Goal: Book appointment/travel/reservation

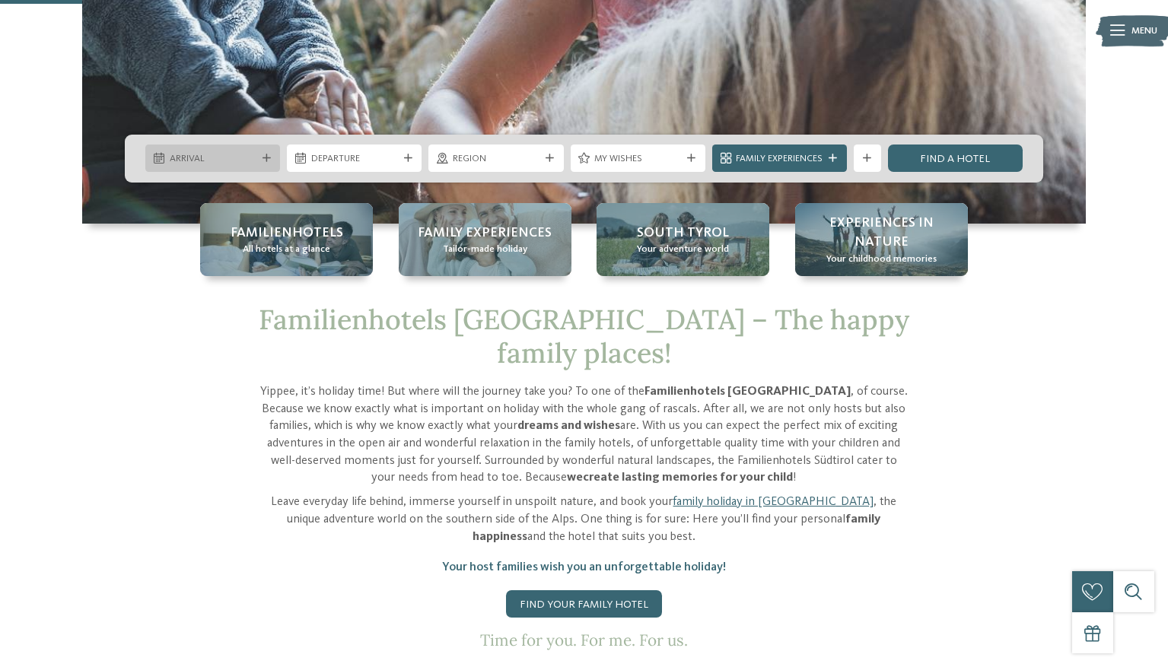
click at [202, 154] on span "Arrival" at bounding box center [213, 159] width 87 height 14
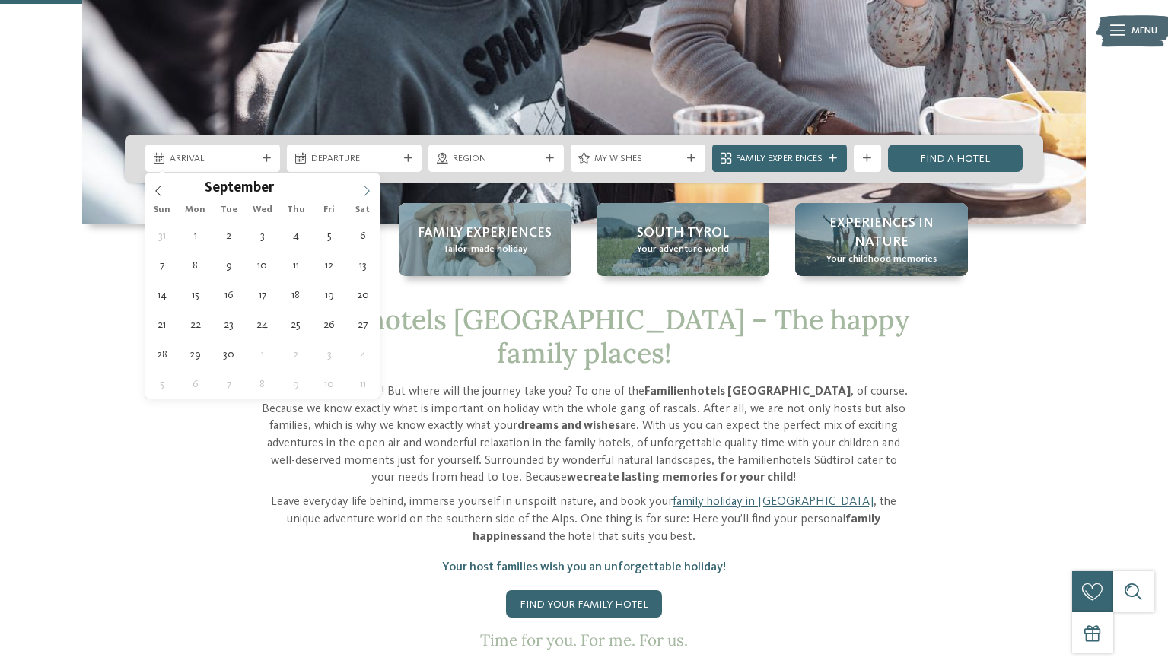
click at [367, 189] on icon at bounding box center [366, 191] width 11 height 11
type div "06.10.2025"
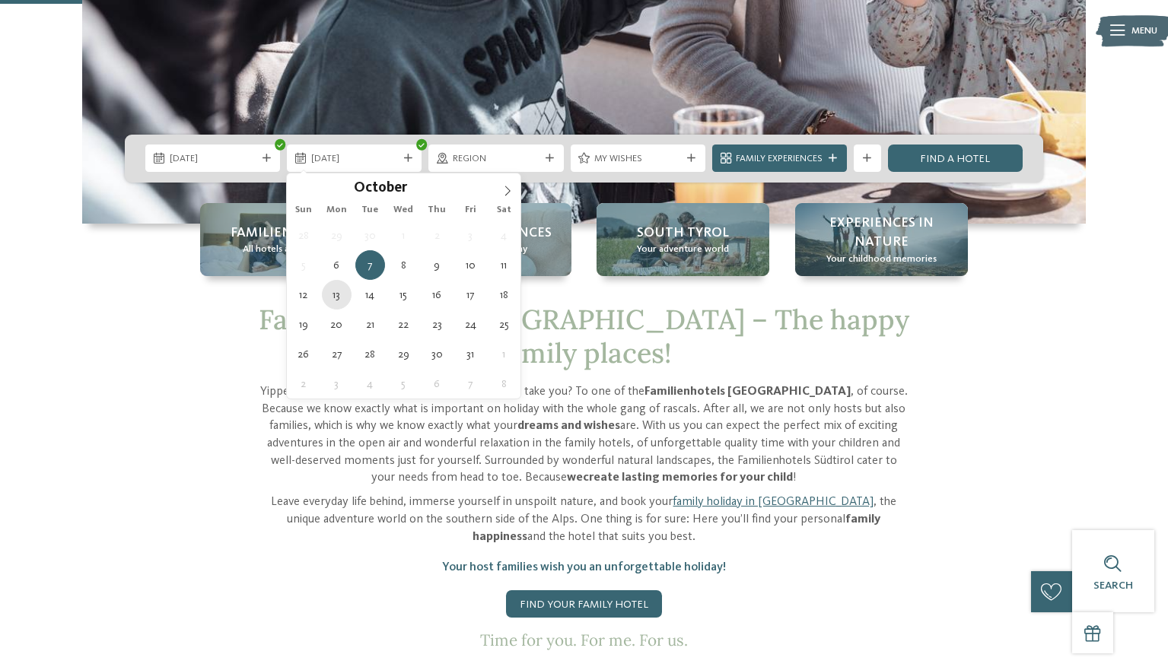
type div "13.10.2025"
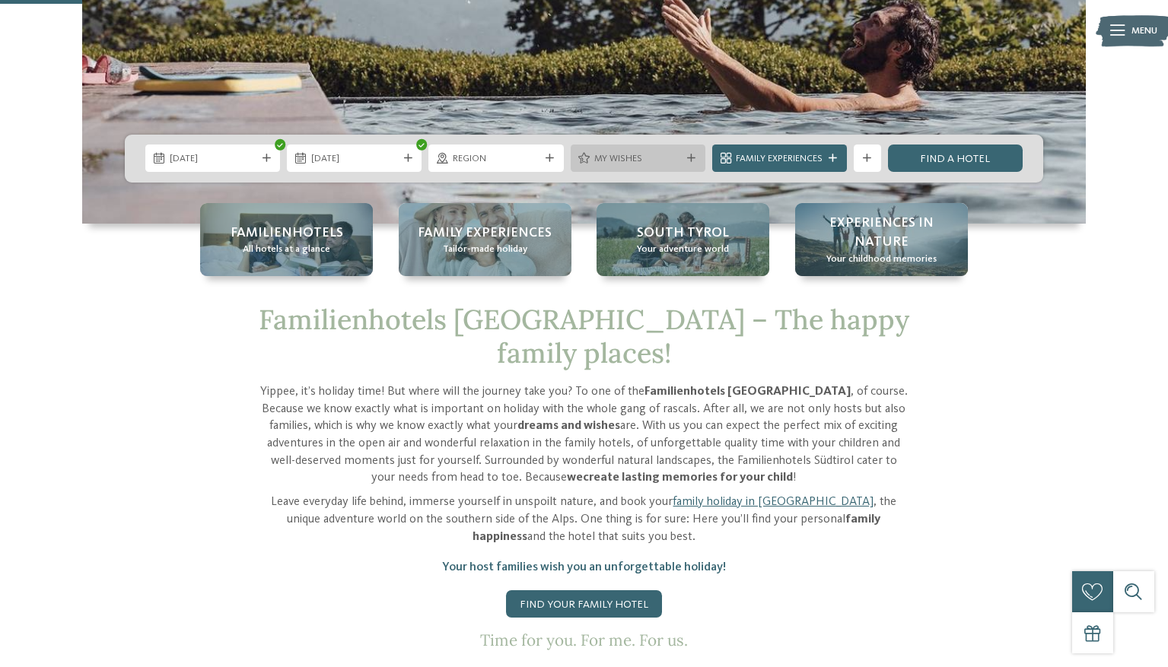
click at [599, 156] on span "My wishes" at bounding box center [637, 159] width 87 height 14
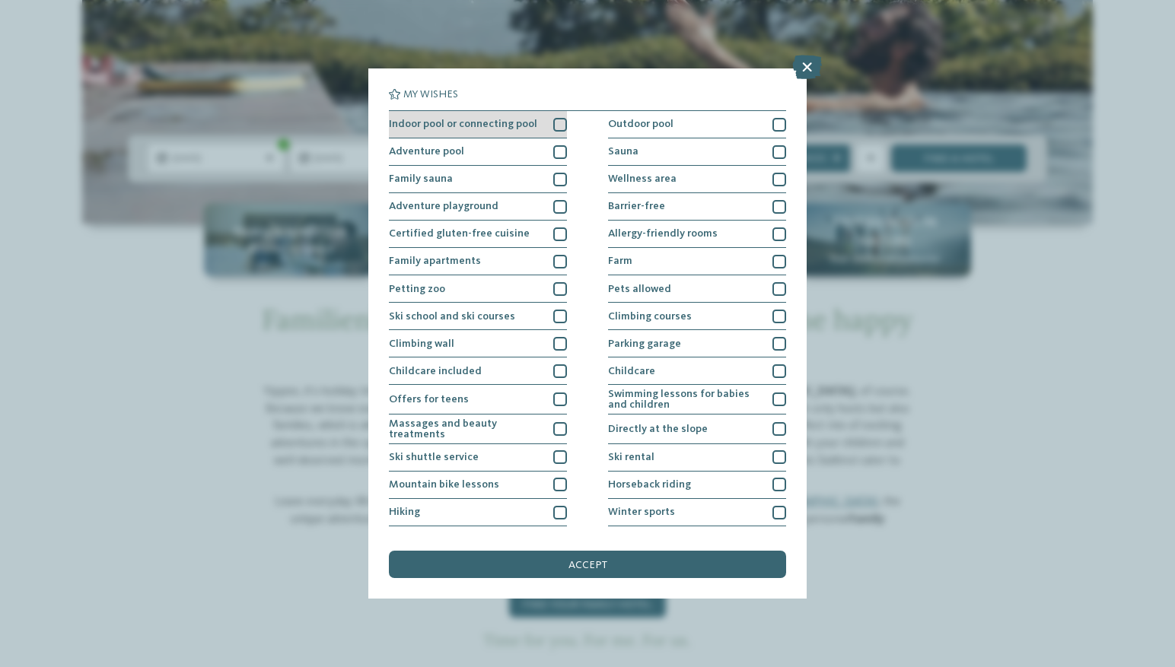
click at [557, 126] on div at bounding box center [560, 125] width 14 height 14
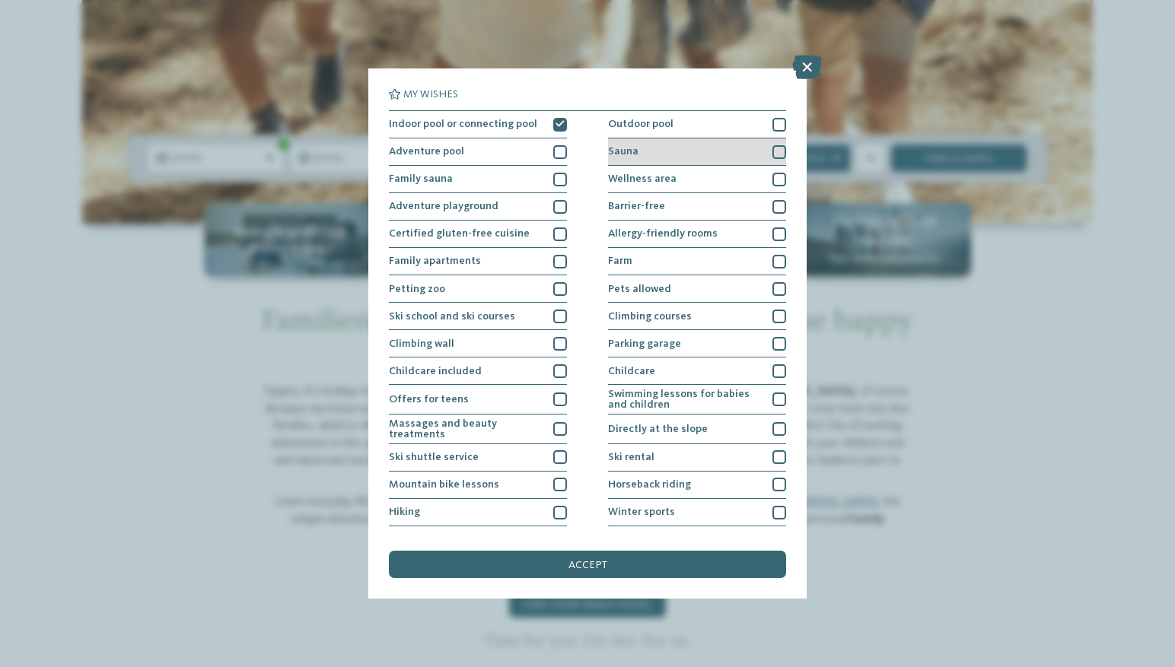
click at [670, 150] on div "Sauna" at bounding box center [697, 151] width 178 height 27
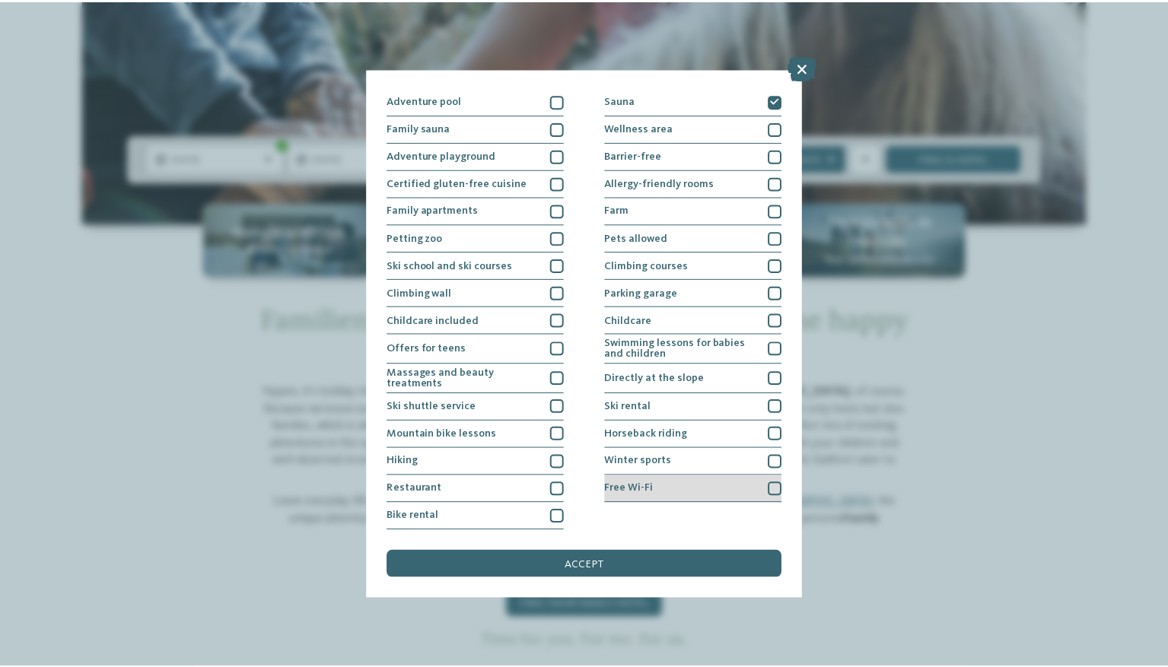
scroll to position [185, 0]
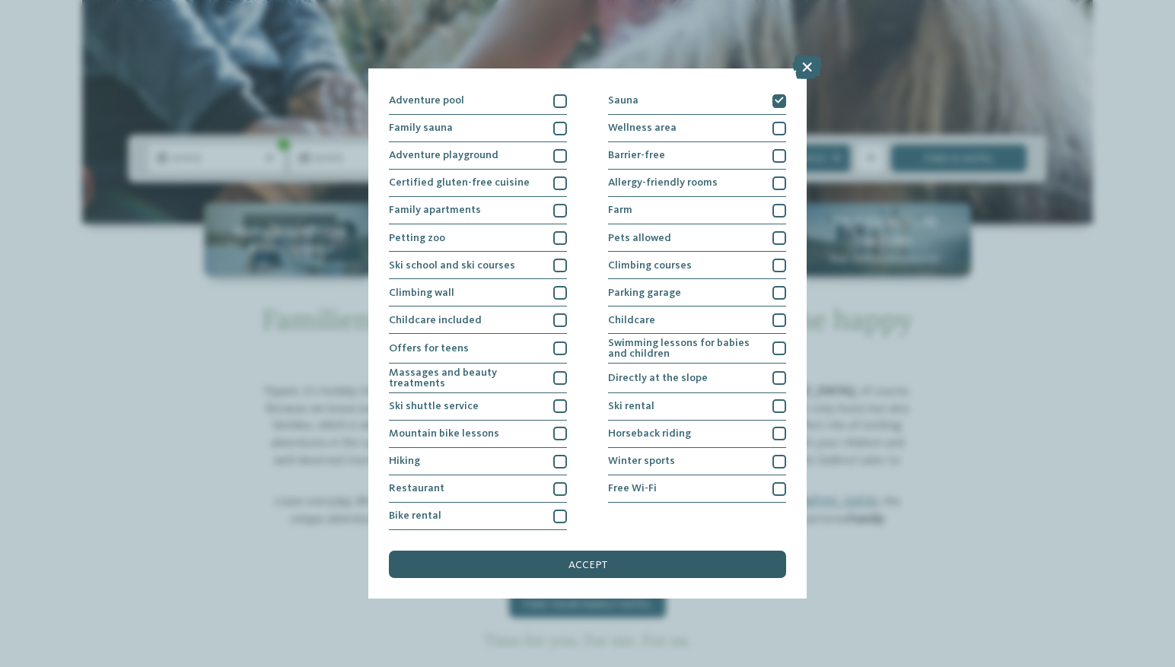
click at [651, 551] on div "accept" at bounding box center [587, 564] width 397 height 27
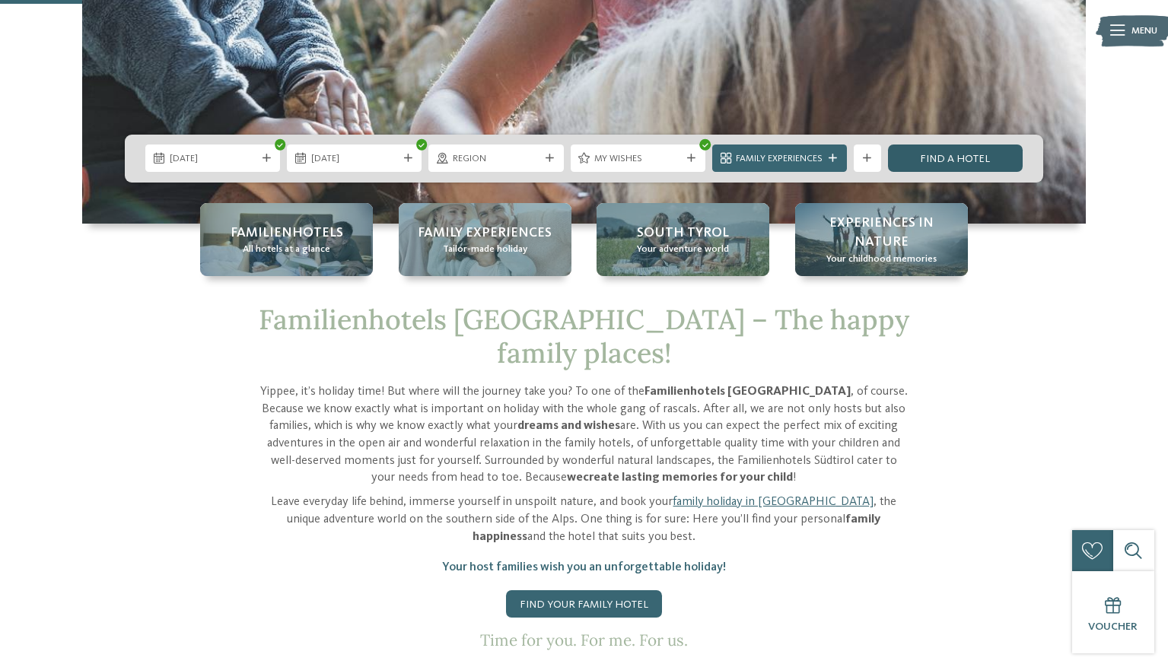
click at [921, 159] on link "Find a hotel" at bounding box center [955, 158] width 135 height 27
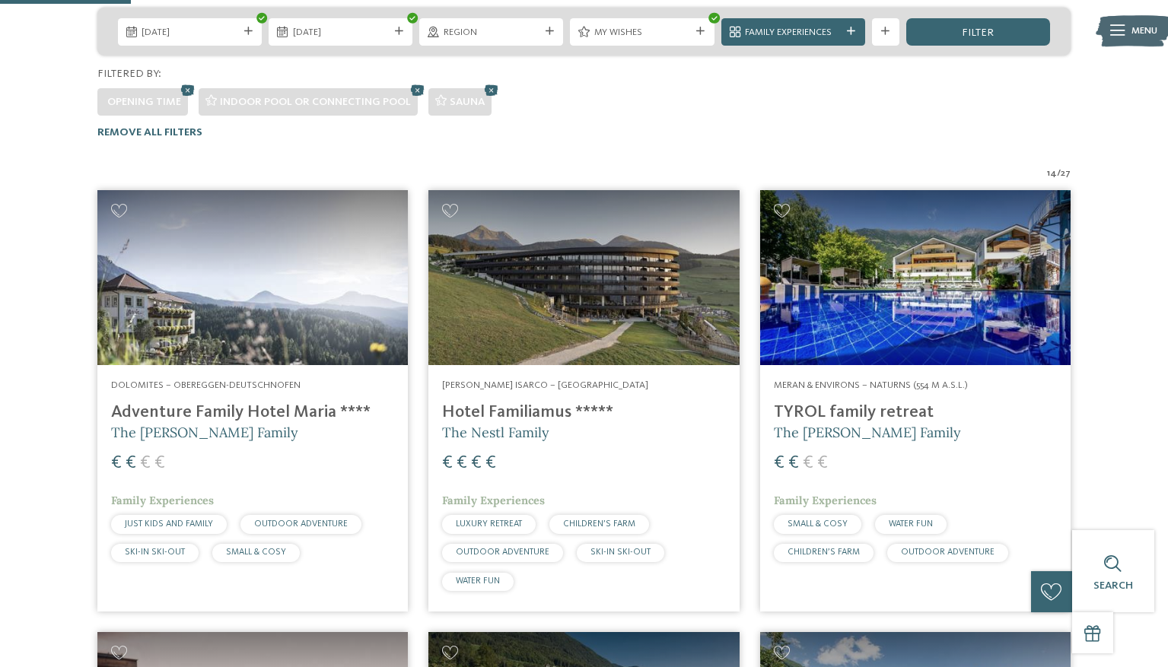
scroll to position [267, 0]
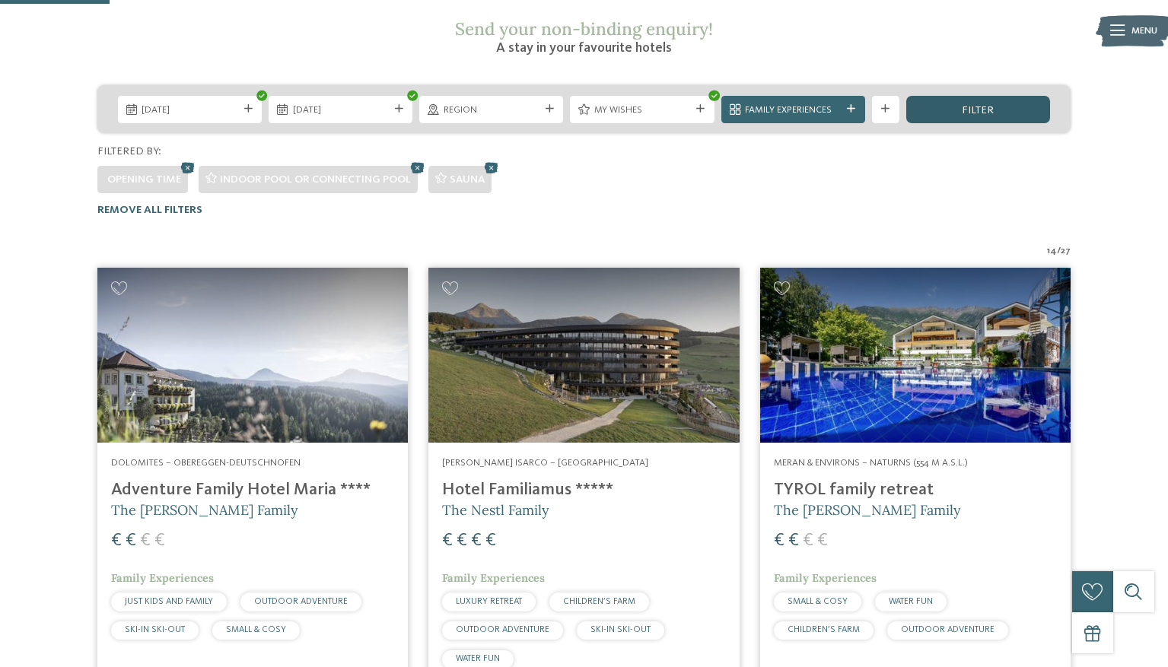
click at [950, 96] on div "filter" at bounding box center [978, 109] width 144 height 27
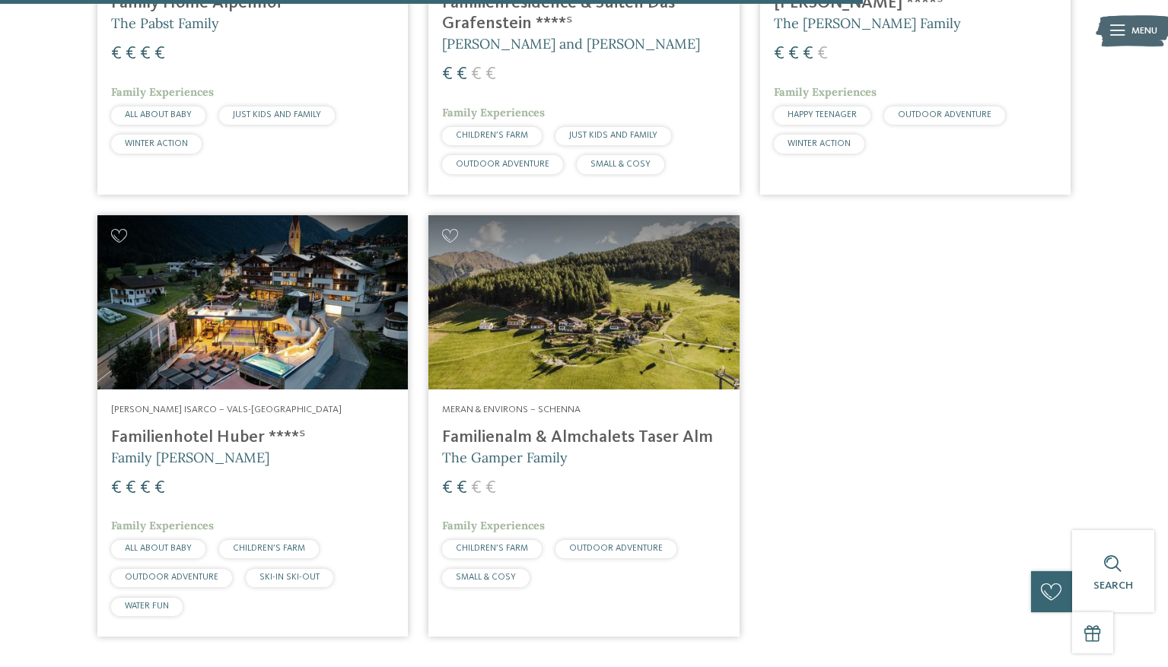
scroll to position [2099, 0]
click at [649, 291] on img at bounding box center [583, 302] width 310 height 175
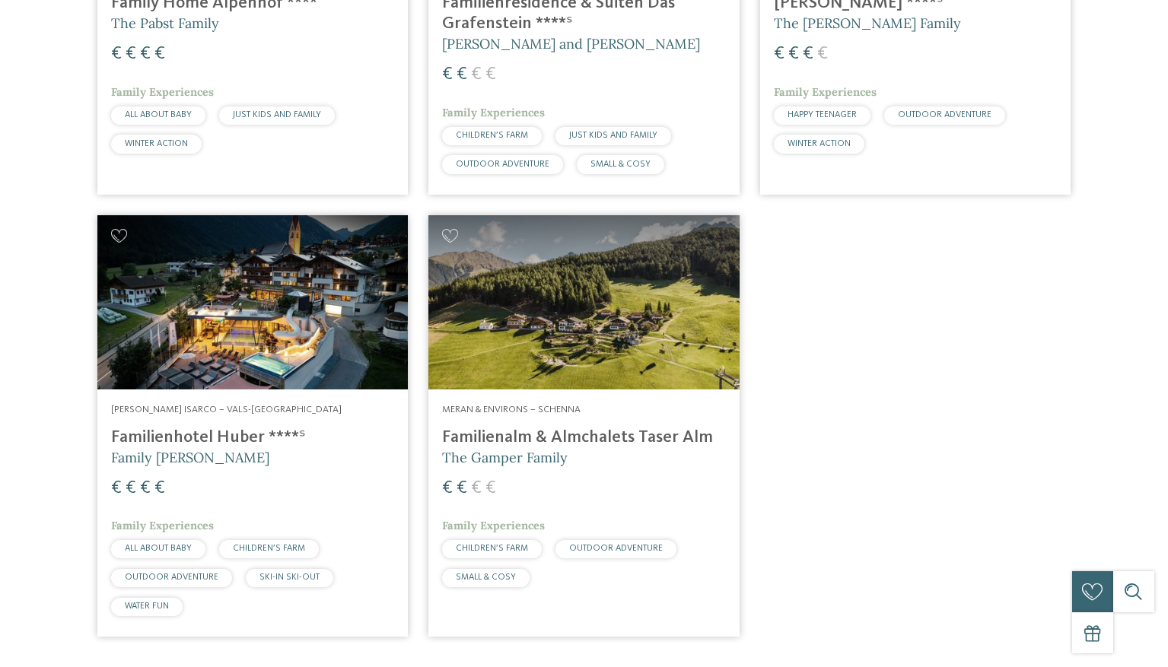
scroll to position [0, 0]
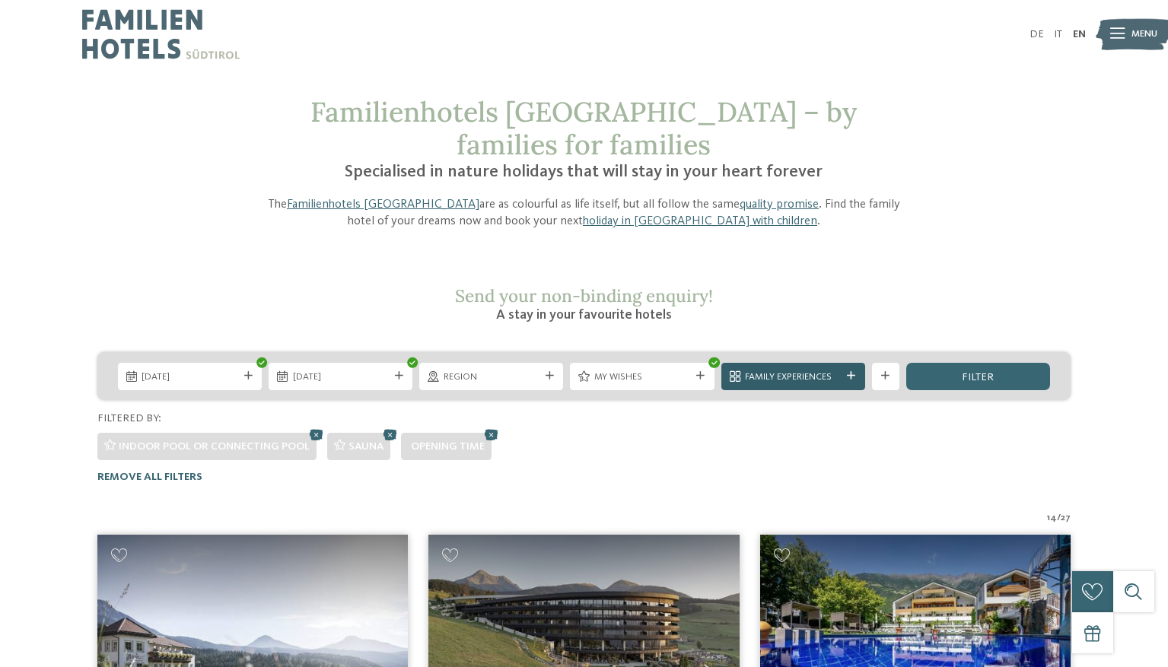
click at [789, 363] on div "Family Experiences" at bounding box center [793, 376] width 144 height 27
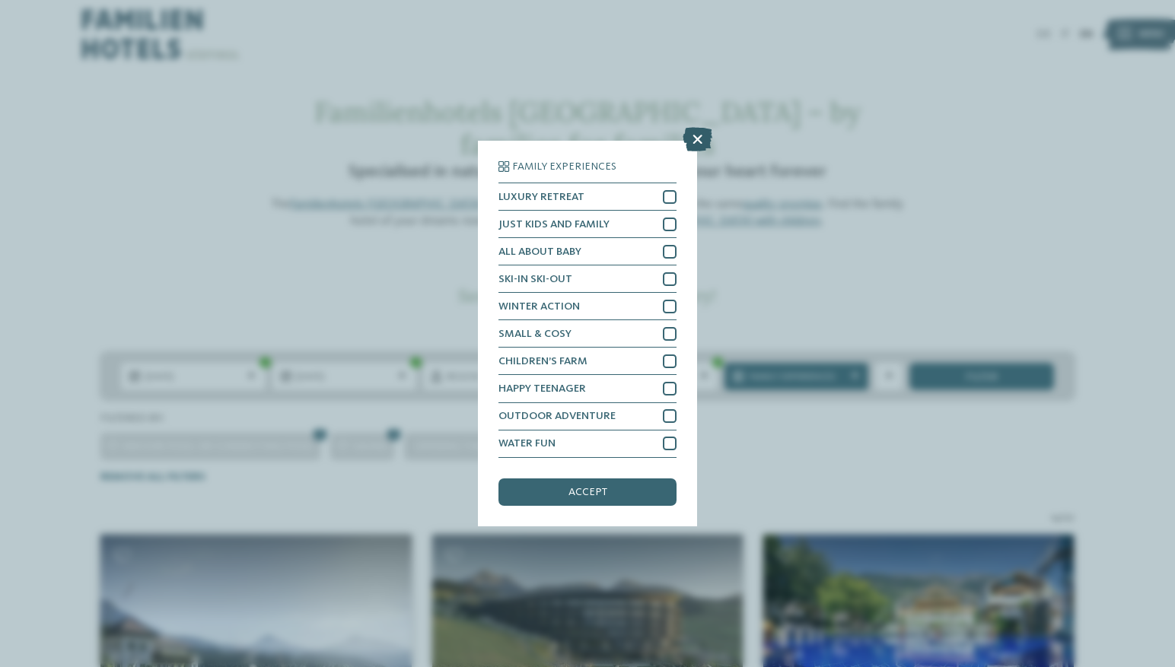
click at [697, 128] on icon at bounding box center [697, 140] width 30 height 24
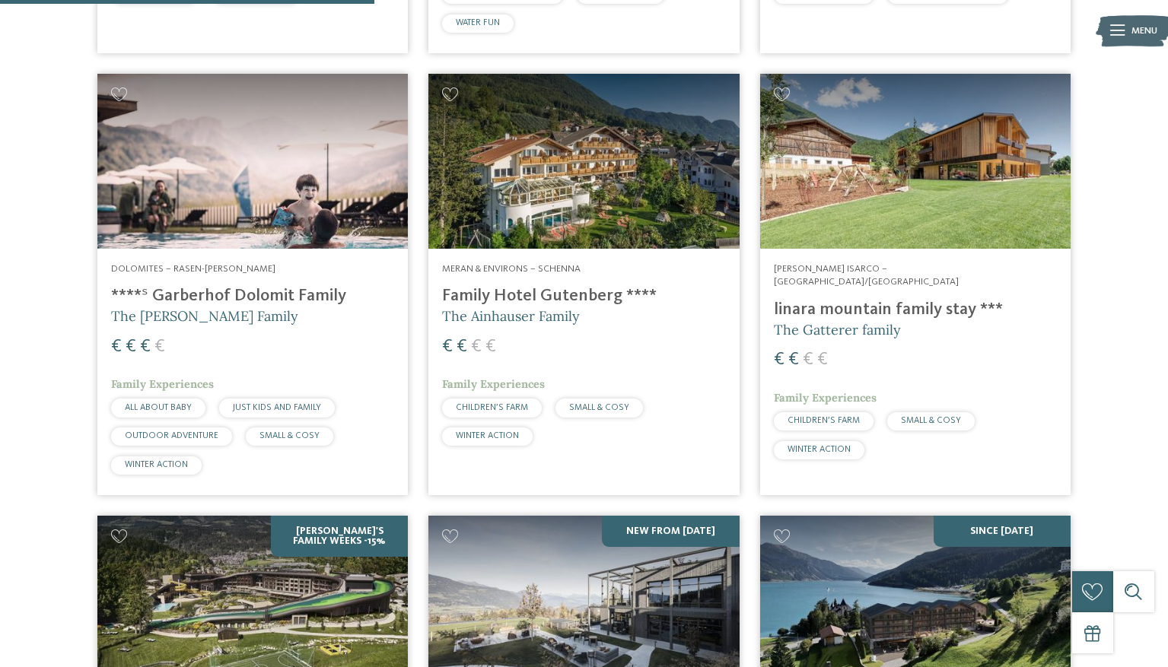
scroll to position [911, 0]
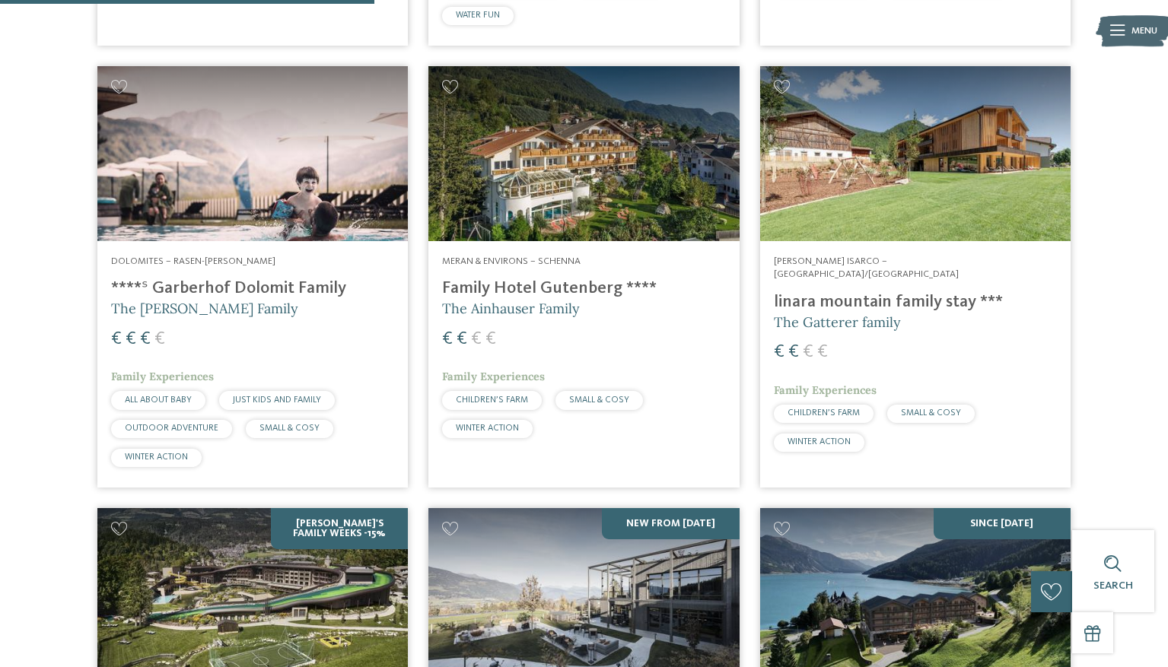
click at [634, 85] on img at bounding box center [583, 153] width 310 height 175
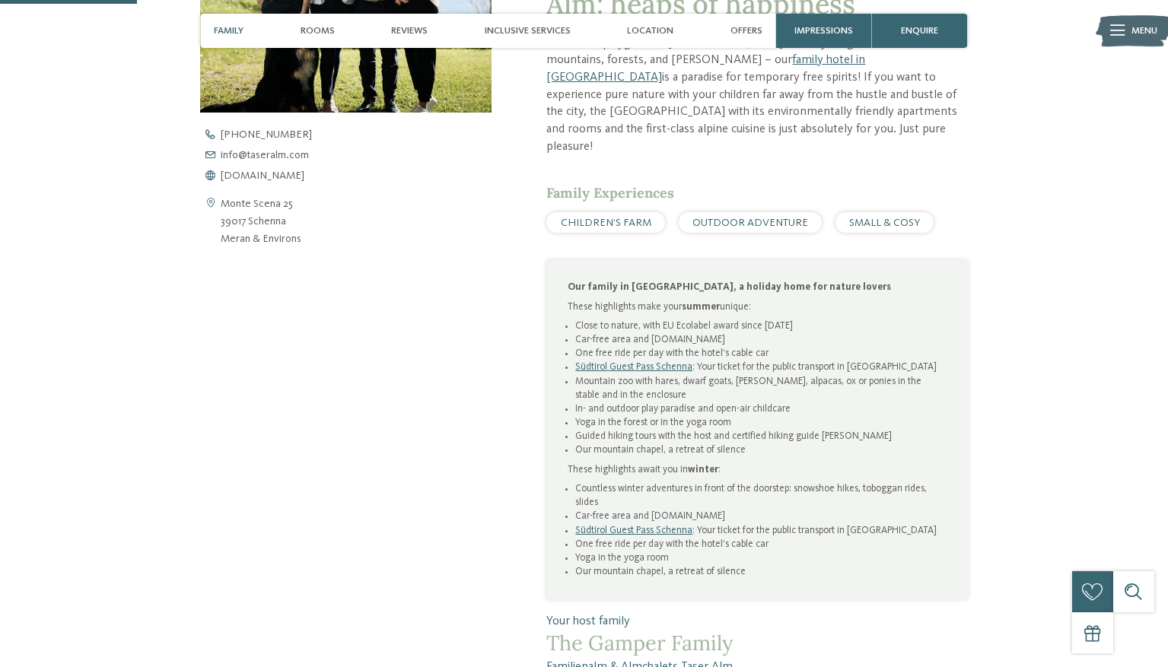
scroll to position [622, 0]
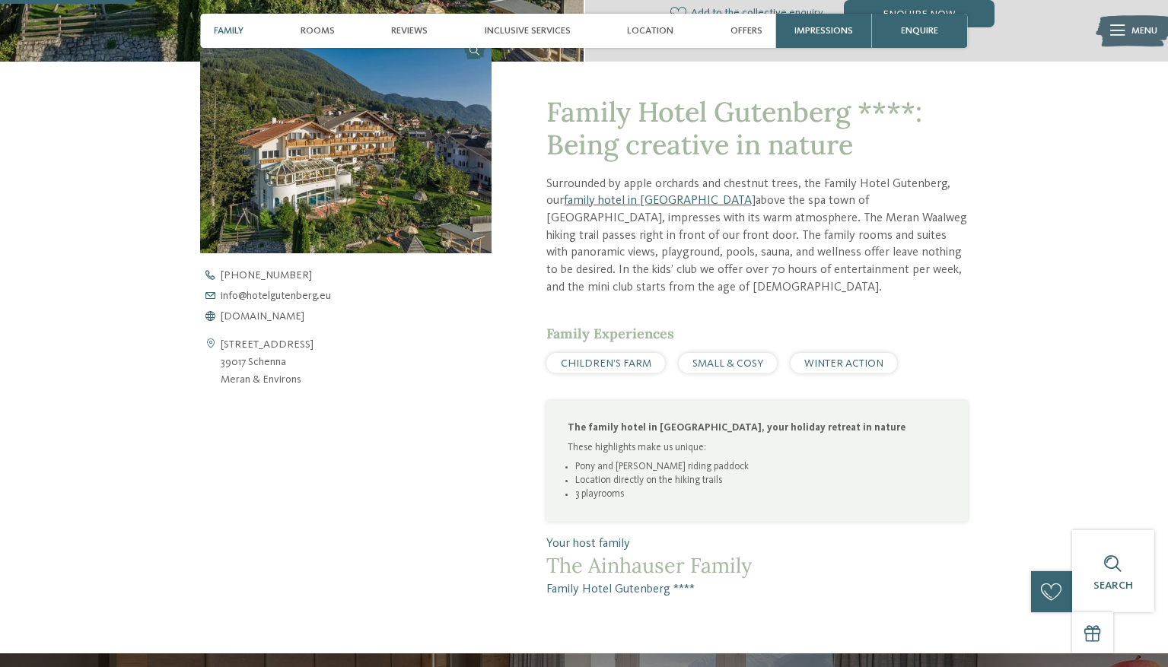
scroll to position [476, 1]
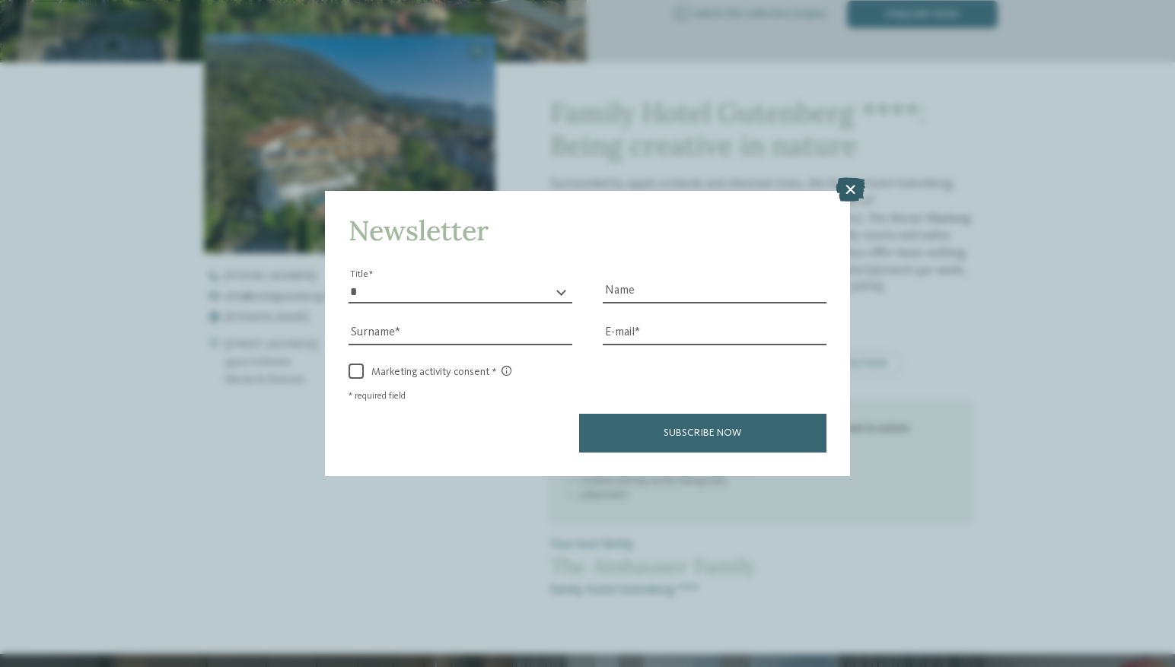
click at [842, 177] on icon at bounding box center [850, 189] width 30 height 24
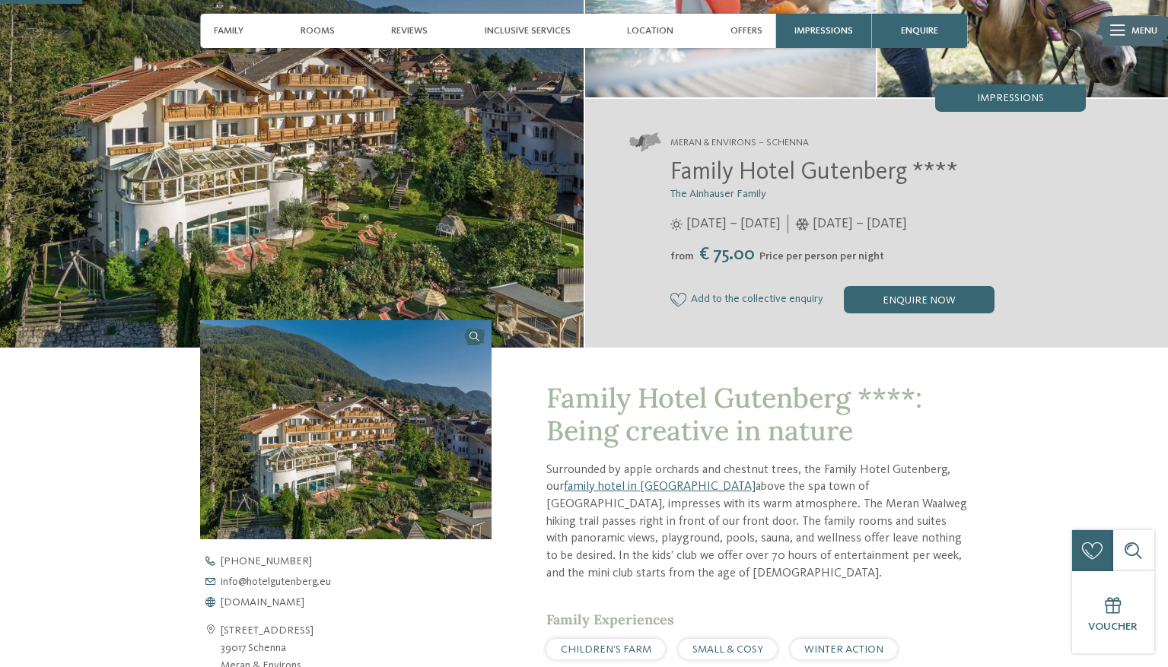
scroll to position [108, 0]
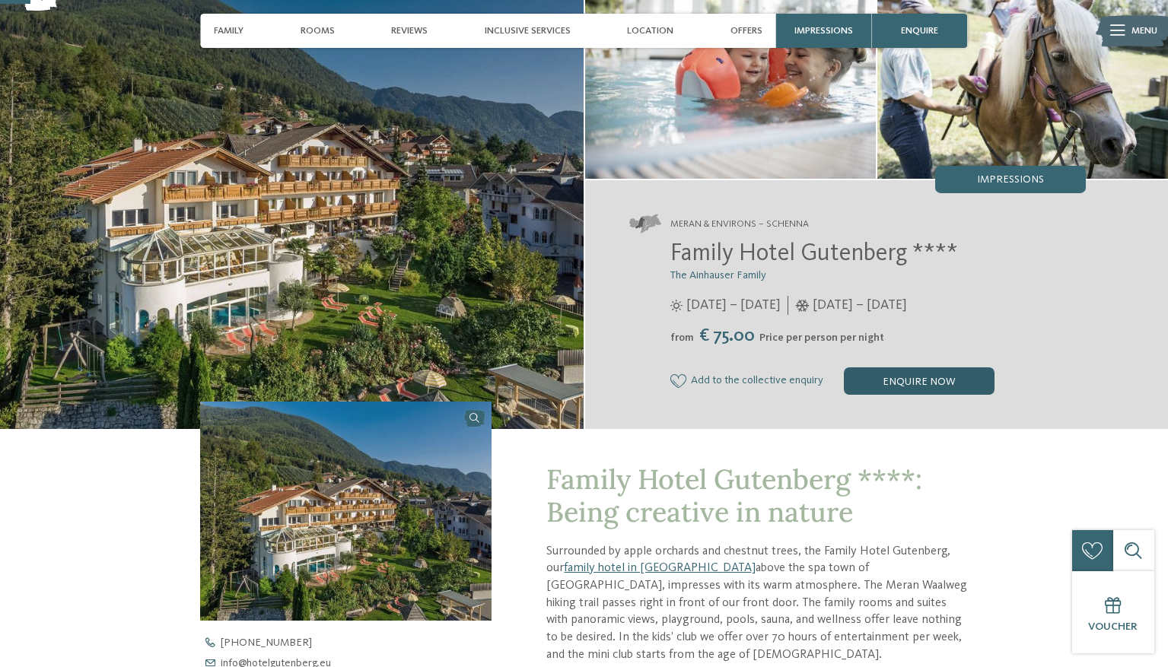
click at [888, 370] on div "enquire now" at bounding box center [919, 380] width 151 height 27
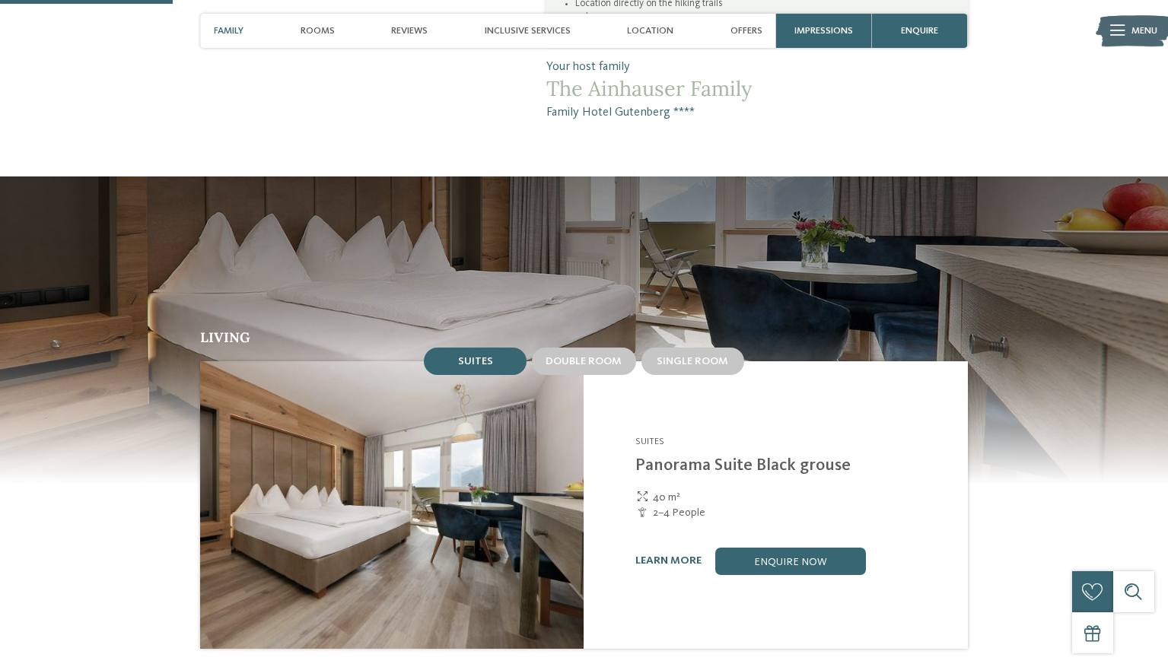
scroll to position [266, 0]
